Goal: Task Accomplishment & Management: Manage account settings

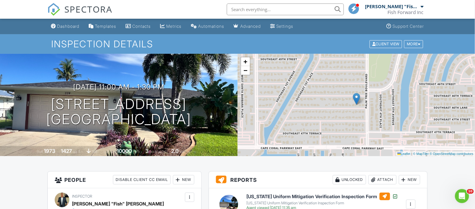
click at [64, 25] on div "Dashboard" at bounding box center [68, 26] width 22 height 5
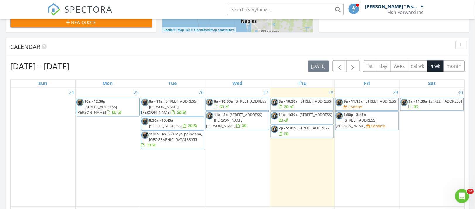
scroll to position [3, 3]
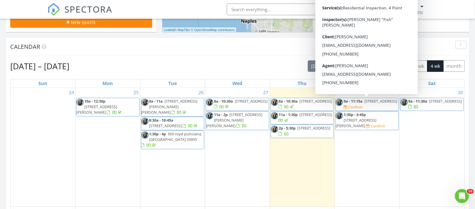
click at [364, 104] on span "1825 Gourmet Rd, North Port 34288" at bounding box center [380, 101] width 33 height 5
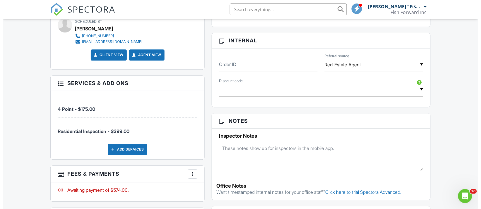
scroll to position [366, 0]
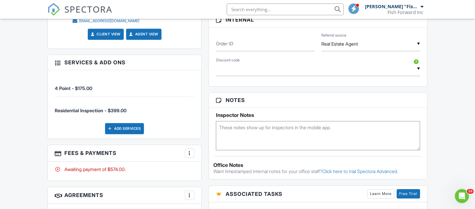
click at [123, 127] on div "Add Services" at bounding box center [124, 128] width 39 height 11
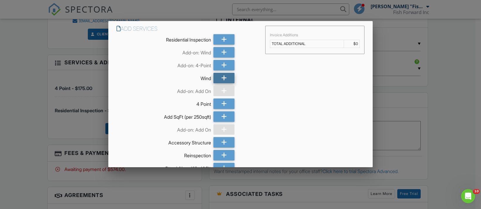
click at [221, 76] on icon at bounding box center [224, 78] width 6 height 11
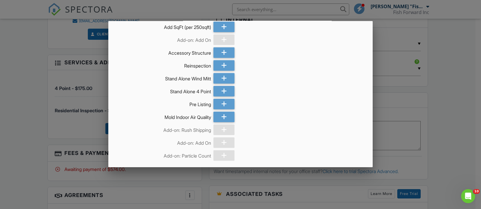
scroll to position [110, 0]
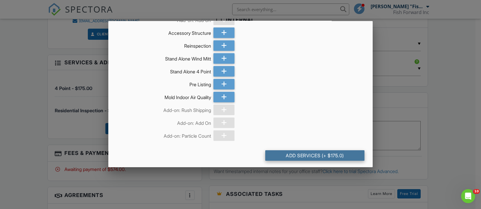
click at [283, 153] on div "Add Services (+ $175.0)" at bounding box center [314, 155] width 99 height 11
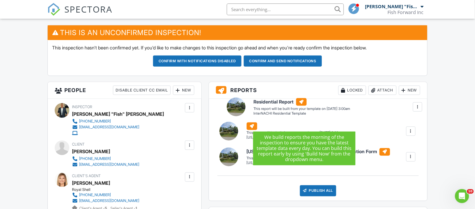
drag, startPoint x: 269, startPoint y: 135, endPoint x: 273, endPoint y: 105, distance: 30.4
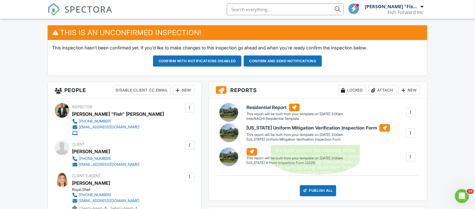
drag, startPoint x: 269, startPoint y: 161, endPoint x: 269, endPoint y: 130, distance: 31.0
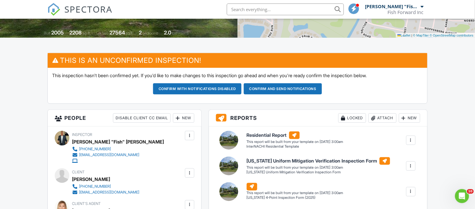
scroll to position [73, 0]
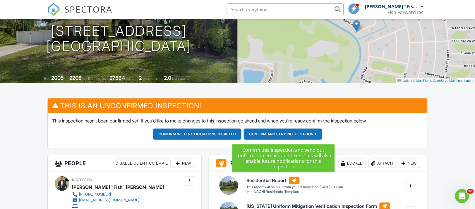
click at [241, 134] on button "Confirm and send notifications" at bounding box center [197, 134] width 88 height 11
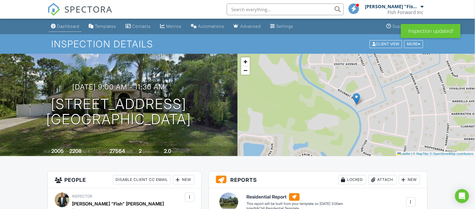
click at [65, 25] on div "Dashboard" at bounding box center [68, 26] width 22 height 5
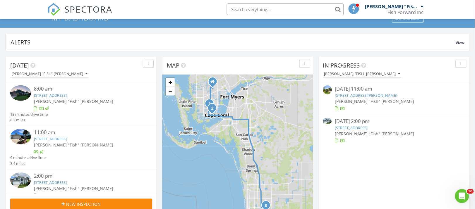
scroll to position [37, 0]
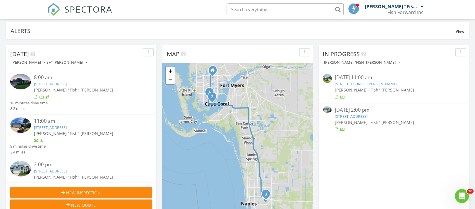
click at [352, 84] on link "2360 Ephraim Ave, Fort Myers, FL 33907" at bounding box center [366, 83] width 62 height 5
click at [352, 84] on link "[STREET_ADDRESS][PERSON_NAME]" at bounding box center [366, 83] width 62 height 5
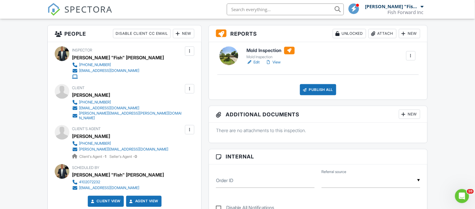
click at [107, 108] on div "cassidykramer239@gmail.com" at bounding box center [109, 108] width 60 height 5
click at [107, 107] on div "cassidykramer239@gmail.com" at bounding box center [109, 108] width 60 height 5
click at [106, 115] on div "denise.kramer@lennar.com" at bounding box center [131, 115] width 104 height 9
click at [114, 107] on div "cassidykramer239@gmail.com" at bounding box center [109, 108] width 60 height 5
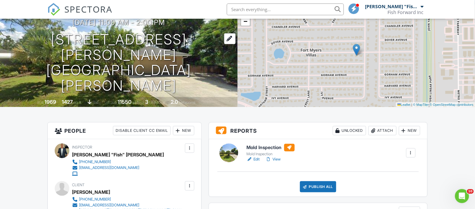
scroll to position [37, 0]
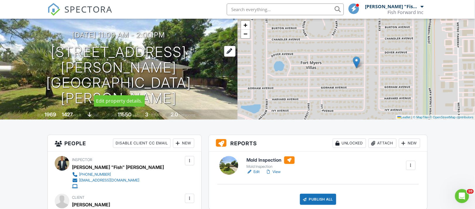
drag, startPoint x: 87, startPoint y: 68, endPoint x: 75, endPoint y: 91, distance: 25.5
click at [75, 91] on h1 "2360 Ephraim Ave Fort Myers, FL 33907" at bounding box center [118, 75] width 219 height 62
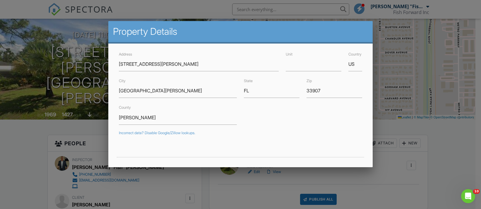
click at [402, 100] on div at bounding box center [240, 101] width 481 height 261
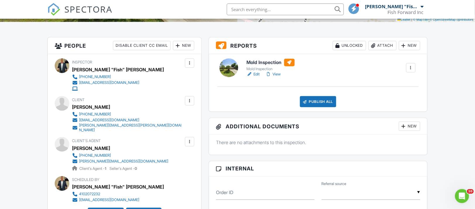
scroll to position [146, 0]
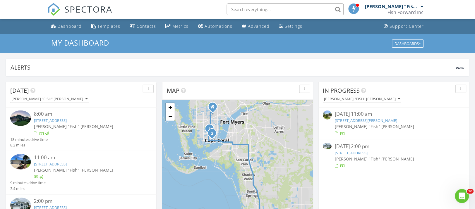
click at [349, 122] on link "[STREET_ADDRESS][PERSON_NAME]" at bounding box center [366, 120] width 62 height 5
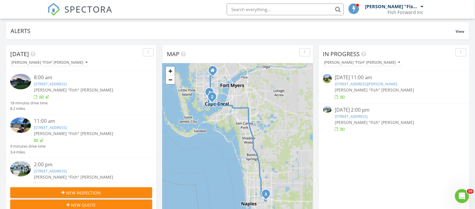
click at [350, 115] on link "7430 Meldin Ct, Naples, FL 34104" at bounding box center [351, 116] width 33 height 5
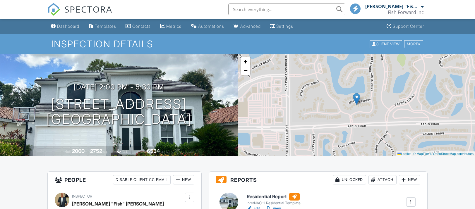
click at [265, 193] on h6 "Residential Report" at bounding box center [274, 197] width 54 height 8
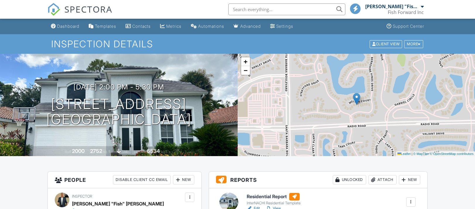
scroll to position [37, 0]
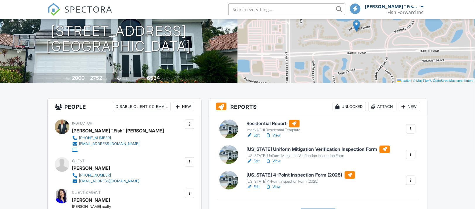
click at [264, 176] on h6 "[US_STATE] 4-Point Inspection Form (2025)" at bounding box center [301, 175] width 109 height 8
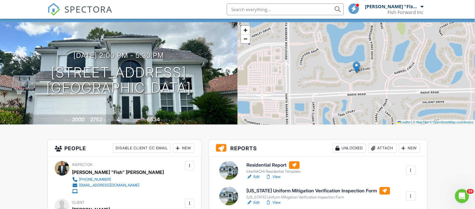
scroll to position [73, 0]
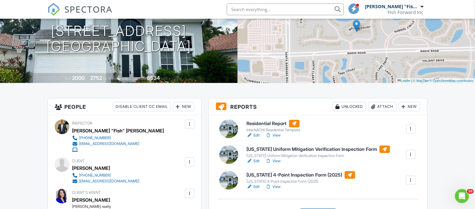
click at [295, 178] on h6 "[US_STATE] 4-Point Inspection Form (2025)" at bounding box center [301, 175] width 109 height 8
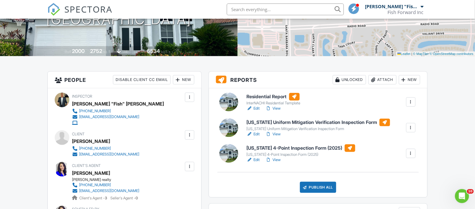
scroll to position [146, 0]
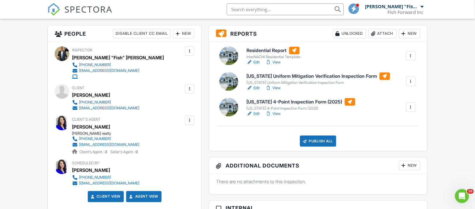
click at [277, 75] on h6 "[US_STATE] Uniform Mitigation Verification Inspection Form" at bounding box center [318, 77] width 143 height 8
click at [313, 142] on div "Publish All" at bounding box center [318, 141] width 37 height 11
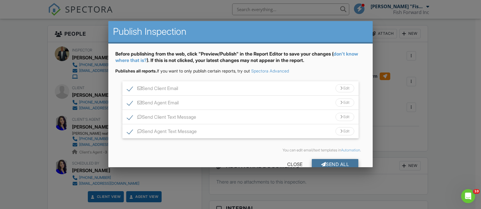
click at [328, 163] on div "Send All" at bounding box center [334, 164] width 47 height 11
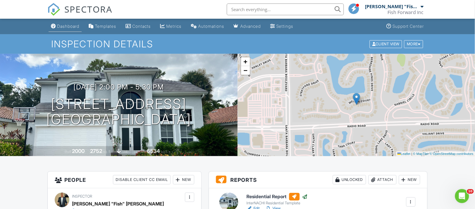
click at [67, 27] on div "Dashboard" at bounding box center [68, 26] width 22 height 5
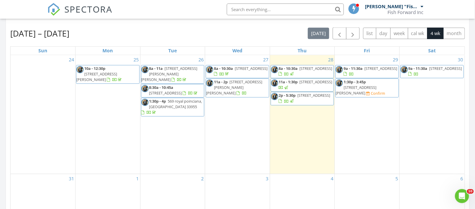
scroll to position [256, 0]
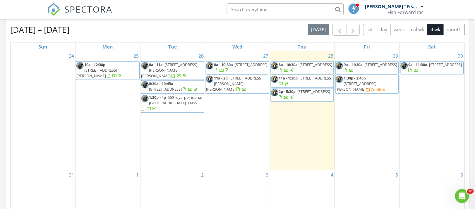
click at [364, 68] on span "[STREET_ADDRESS]" at bounding box center [380, 64] width 33 height 5
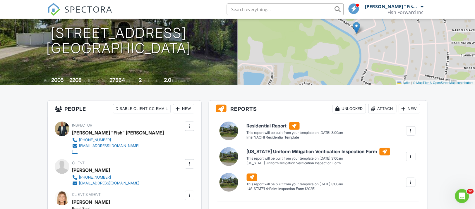
scroll to position [73, 0]
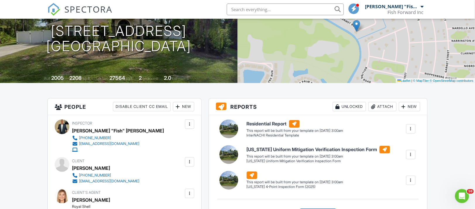
click at [409, 130] on div at bounding box center [411, 129] width 6 height 6
click at [392, 144] on div "Build Now" at bounding box center [399, 145] width 28 height 7
